Goal: Task Accomplishment & Management: Manage account settings

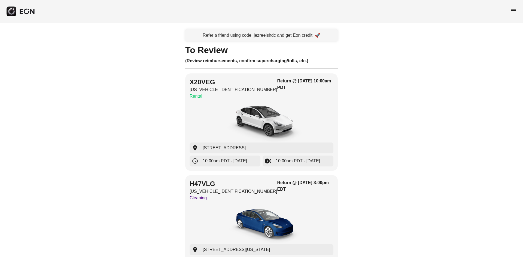
click at [511, 13] on span "menu" at bounding box center [513, 10] width 7 height 7
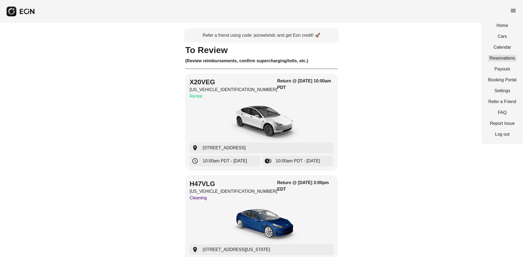
click at [501, 60] on link "Reservations" at bounding box center [502, 58] width 28 height 7
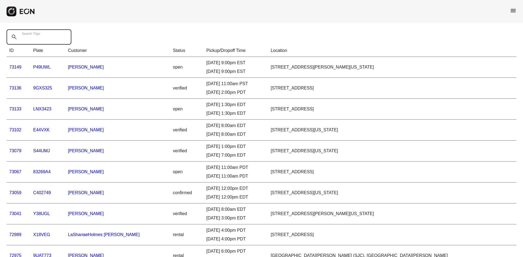
click at [62, 38] on Trips "Search Trips" at bounding box center [39, 36] width 65 height 15
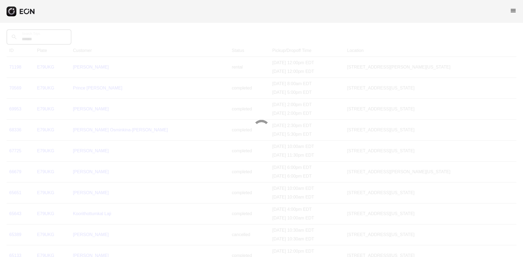
type Trips "******"
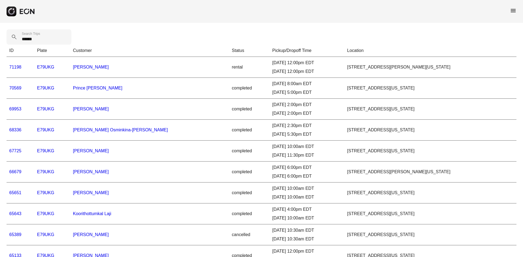
click at [514, 11] on span "menu" at bounding box center [513, 10] width 7 height 7
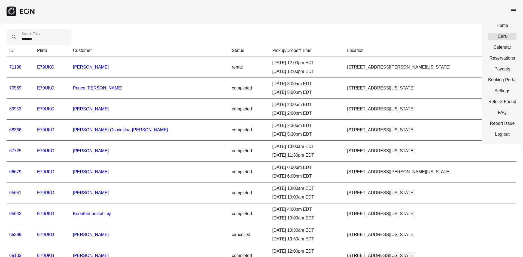
click at [506, 37] on link "Cars" at bounding box center [502, 36] width 28 height 7
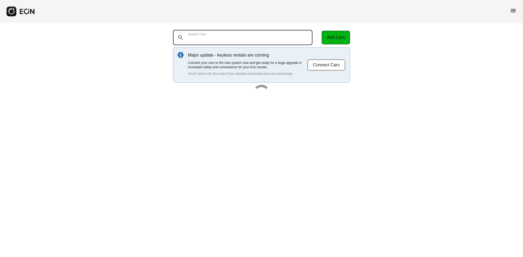
click at [262, 33] on Cars "Search Cars" at bounding box center [242, 37] width 139 height 15
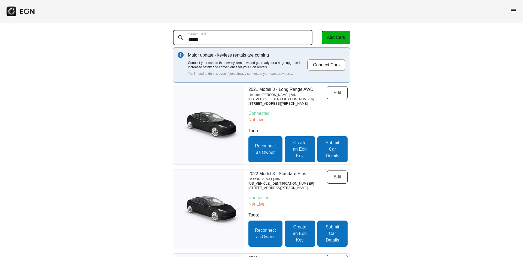
type Cars "******"
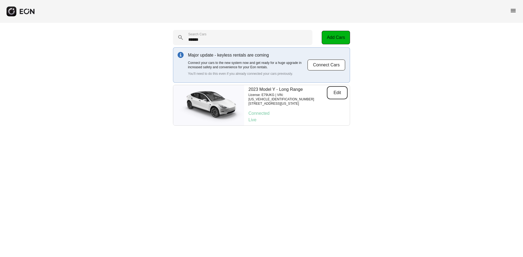
click at [335, 92] on button "Edit" at bounding box center [337, 92] width 21 height 13
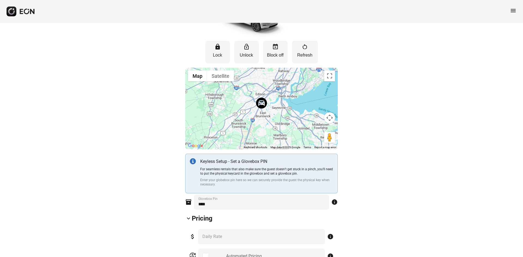
scroll to position [109, 0]
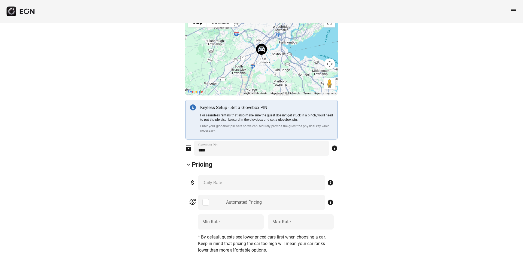
click at [206, 207] on div "Automated Pricing" at bounding box center [261, 202] width 127 height 15
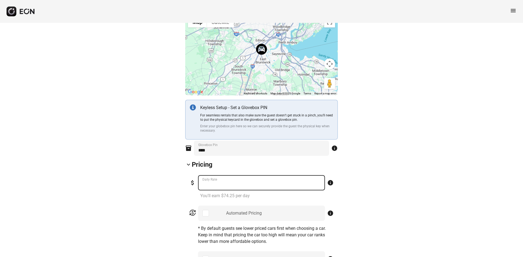
drag, startPoint x: 219, startPoint y: 184, endPoint x: 172, endPoint y: 185, distance: 47.7
